Goal: Communication & Community: Participate in discussion

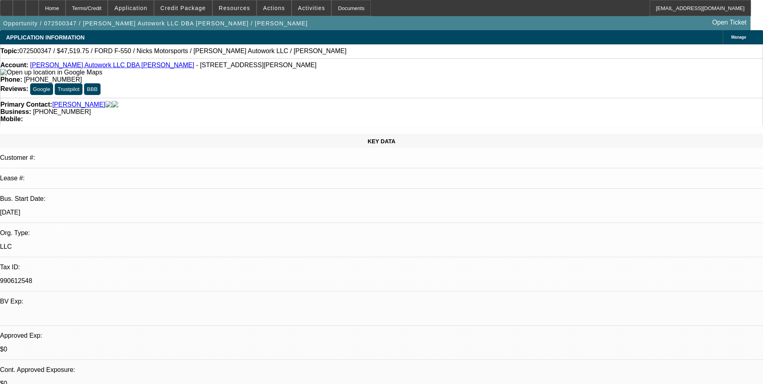
select select "0"
select select "2"
select select "0.1"
select select "0"
select select "2"
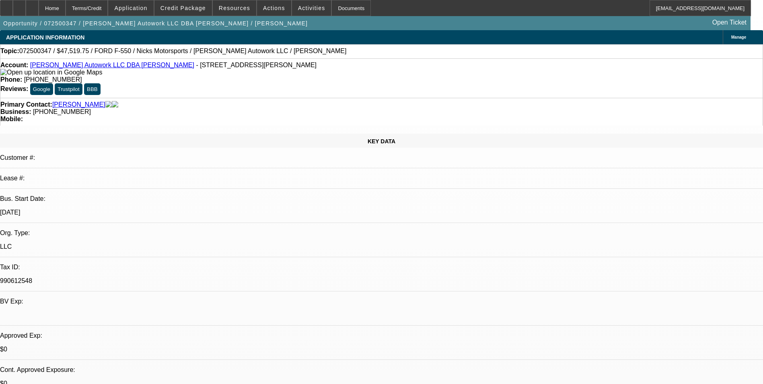
select select "0.1"
select select "0"
select select "2"
select select "0.1"
select select "0"
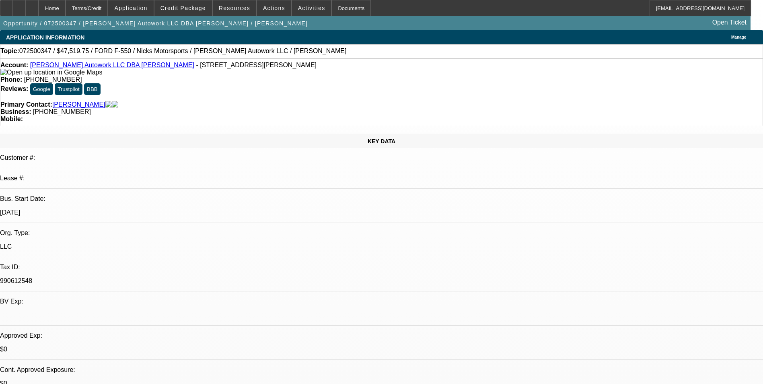
select select "2"
select select "0.1"
select select "1"
select select "2"
select select "4"
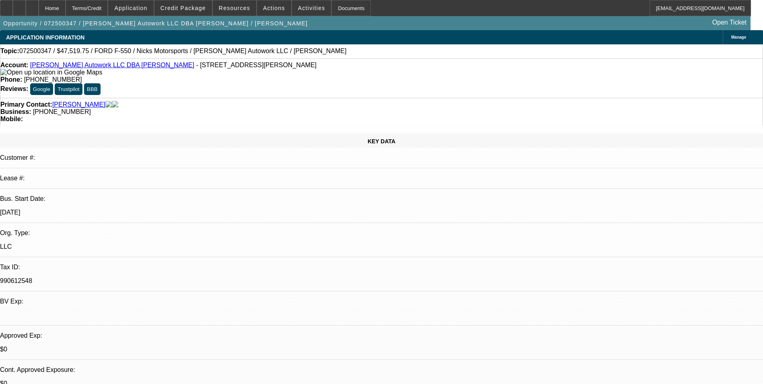
select select "1"
select select "2"
select select "4"
select select "1"
select select "2"
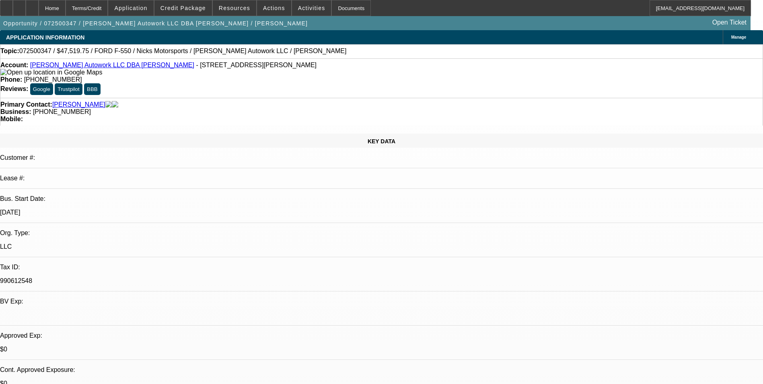
select select "4"
select select "1"
select select "2"
select select "4"
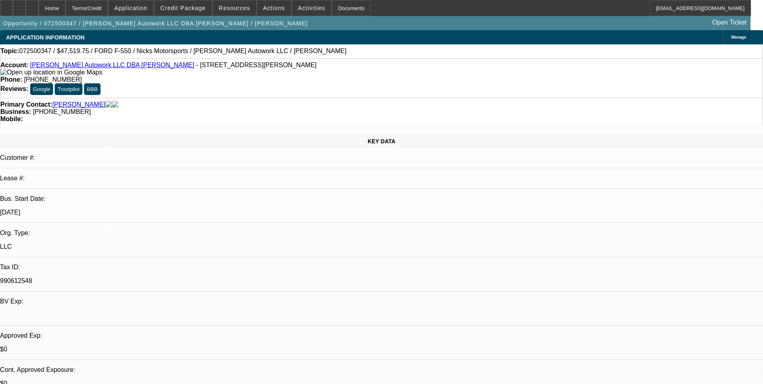
radio input "true"
type textarea "added proof he deposited some of that cash savigns attached--does not yet show …"
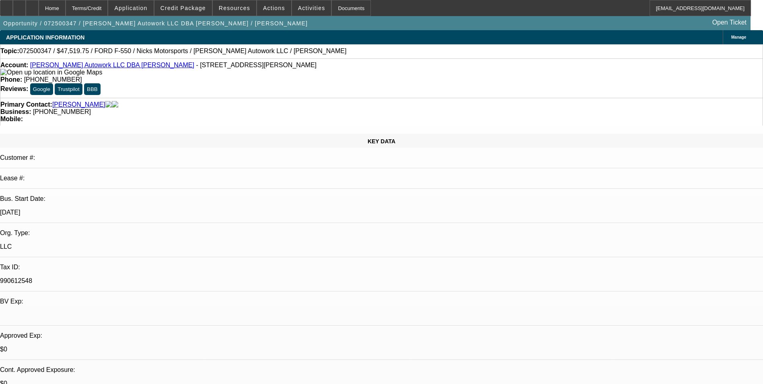
radio input "true"
